Goal: Task Accomplishment & Management: Complete application form

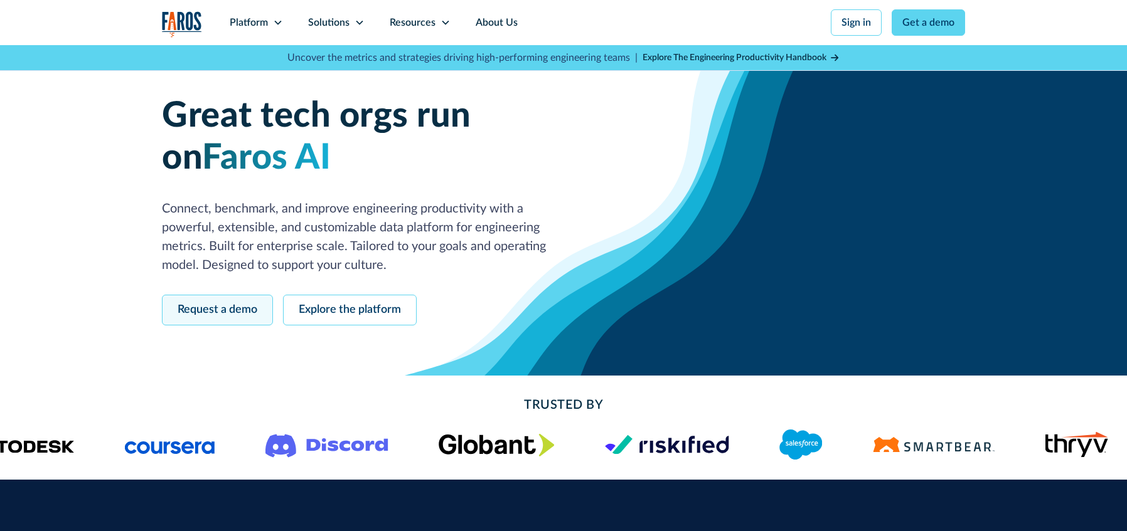
click at [248, 308] on link "Request a demo" at bounding box center [217, 310] width 111 height 31
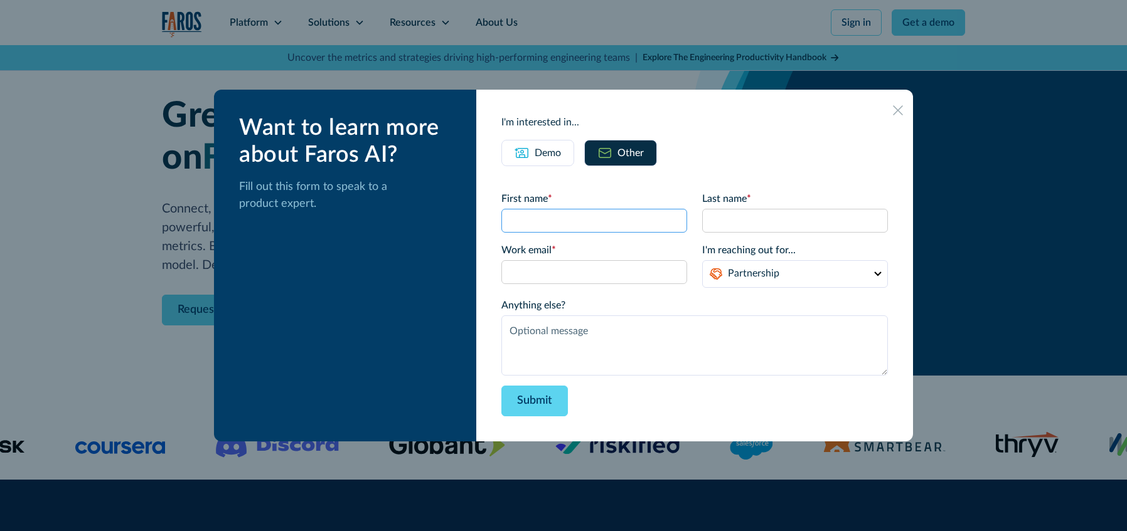
click at [607, 221] on input "First name *" at bounding box center [594, 221] width 186 height 24
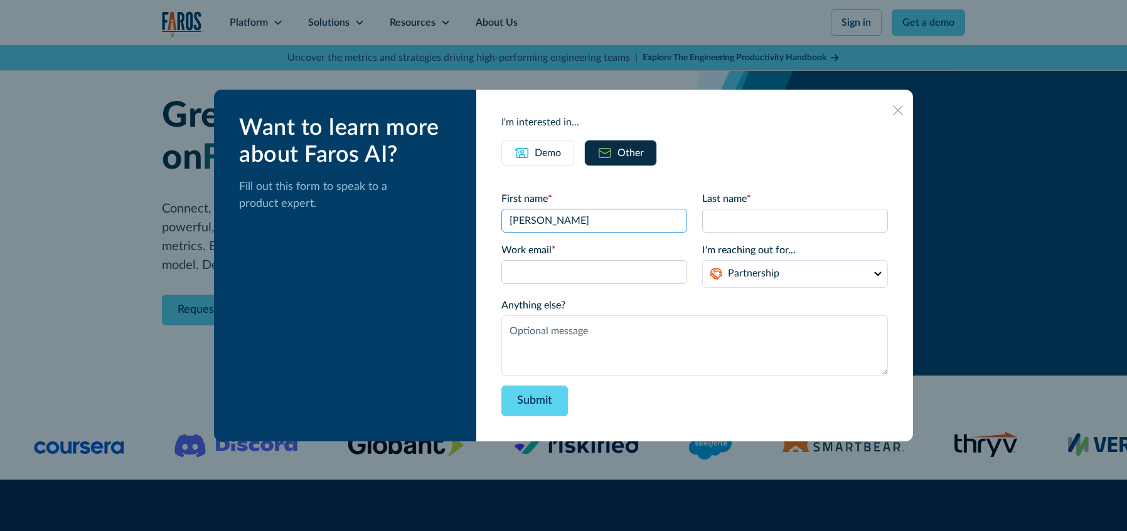
type input "[PERSON_NAME]"
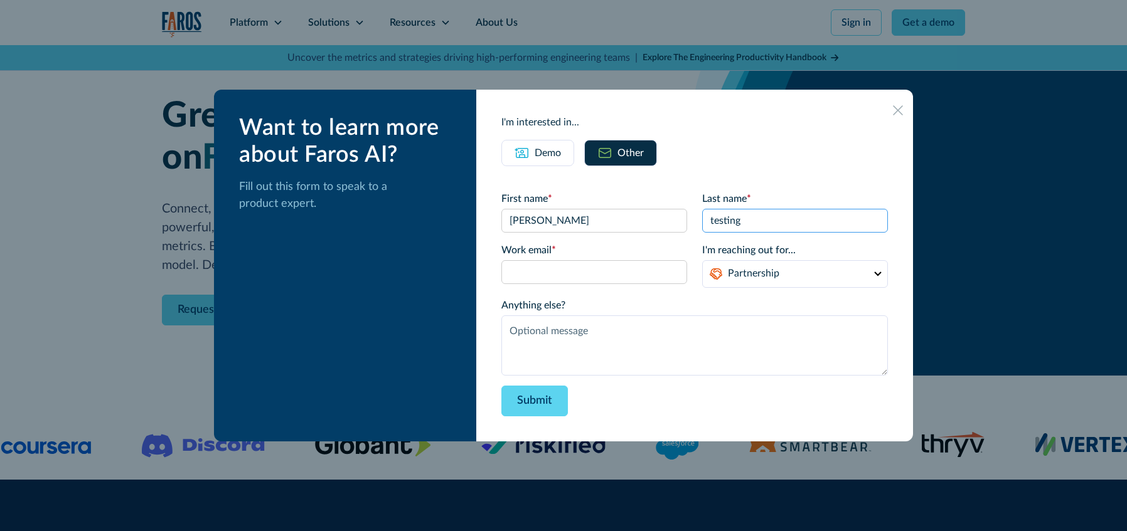
type input "testing"
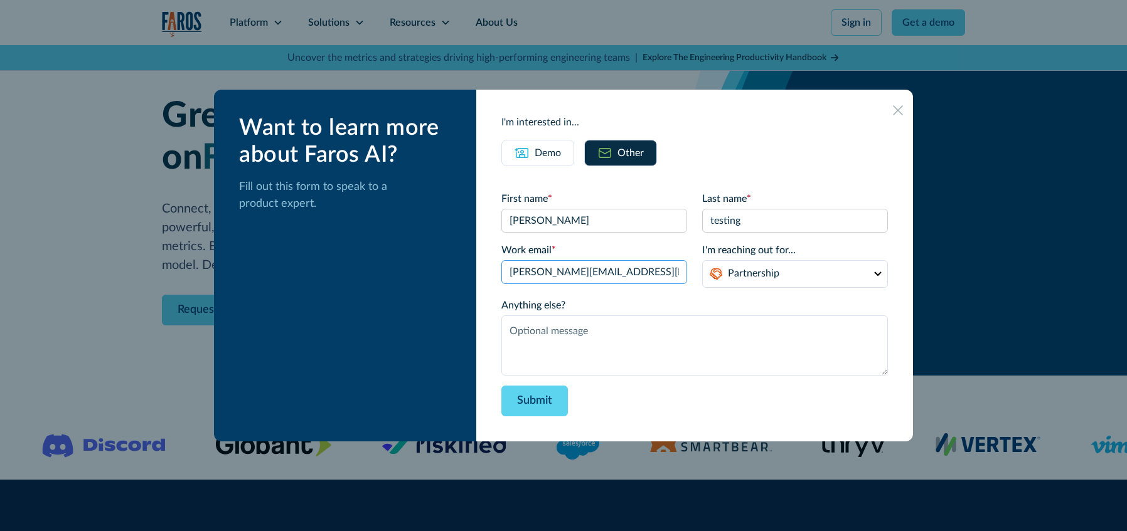
type input "[PERSON_NAME][EMAIL_ADDRESS][DOMAIN_NAME]"
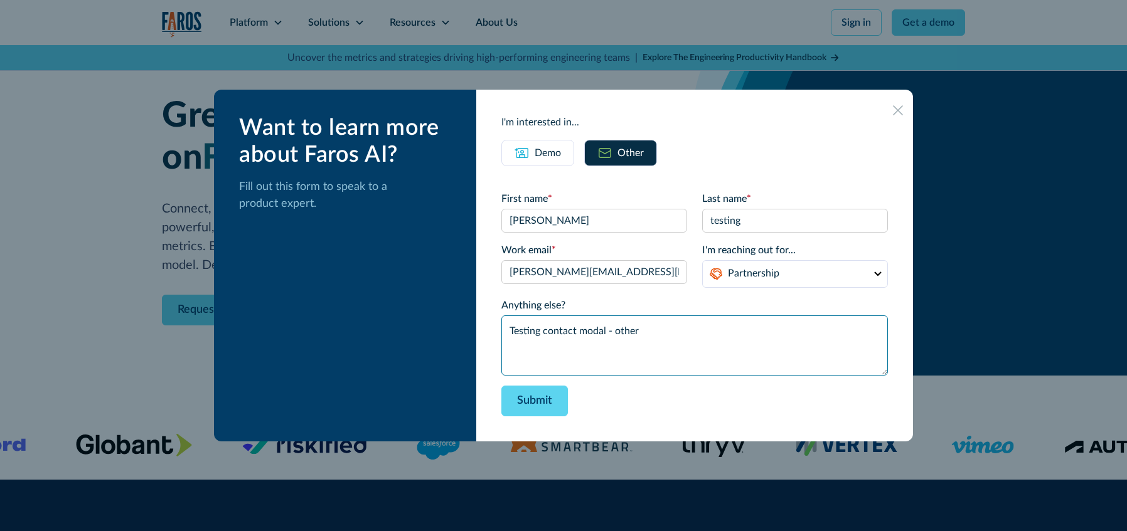
type textarea "Testing contact modal - other"
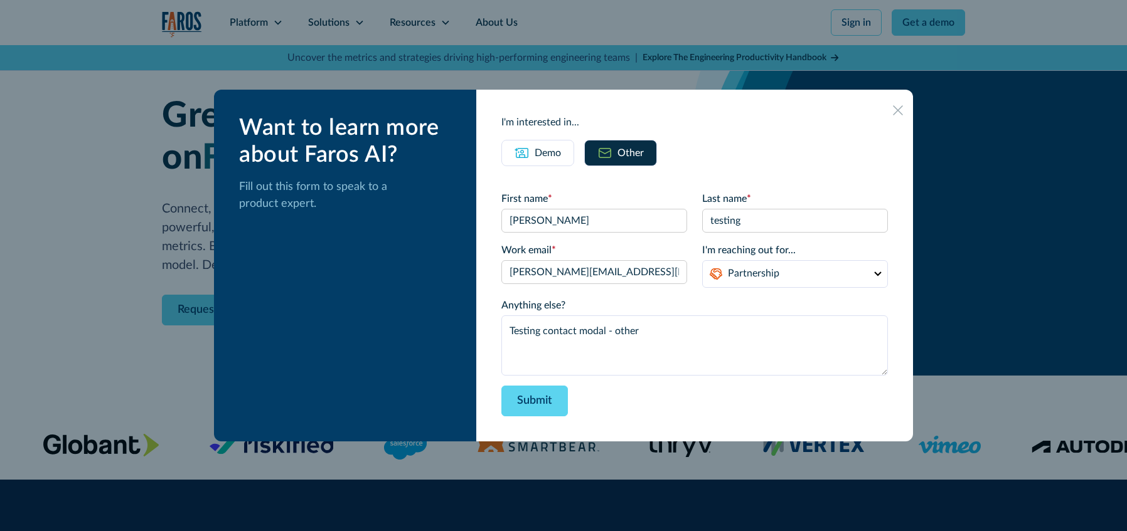
click at [476, 252] on div "Want to learn more about Faros AI? Fill out this form to speak to a product exp…" at bounding box center [345, 266] width 262 height 352
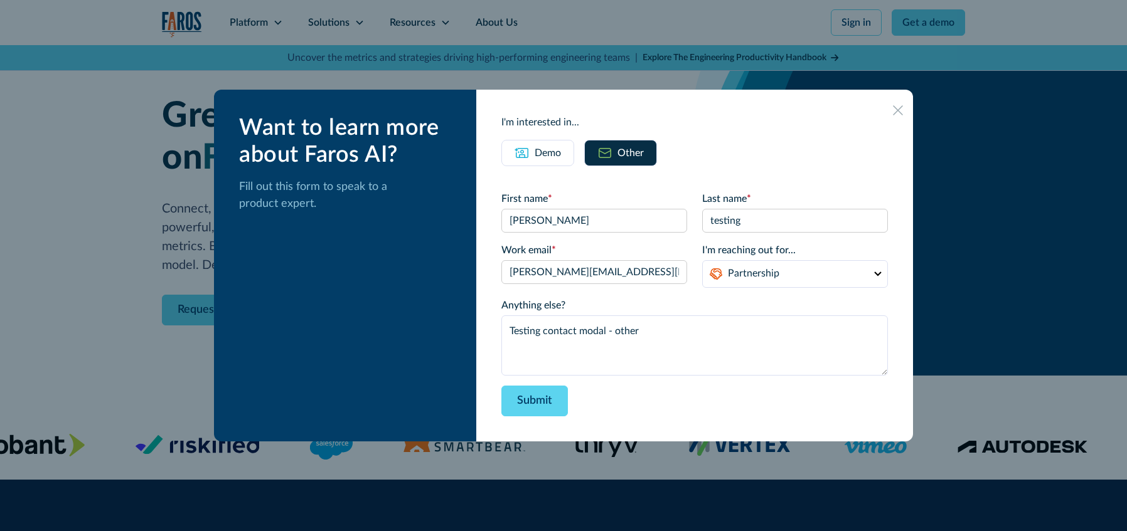
click at [639, 416] on div "Submit" at bounding box center [694, 401] width 386 height 31
click at [1012, 284] on div at bounding box center [563, 265] width 1127 height 531
